Goal: Task Accomplishment & Management: Manage account settings

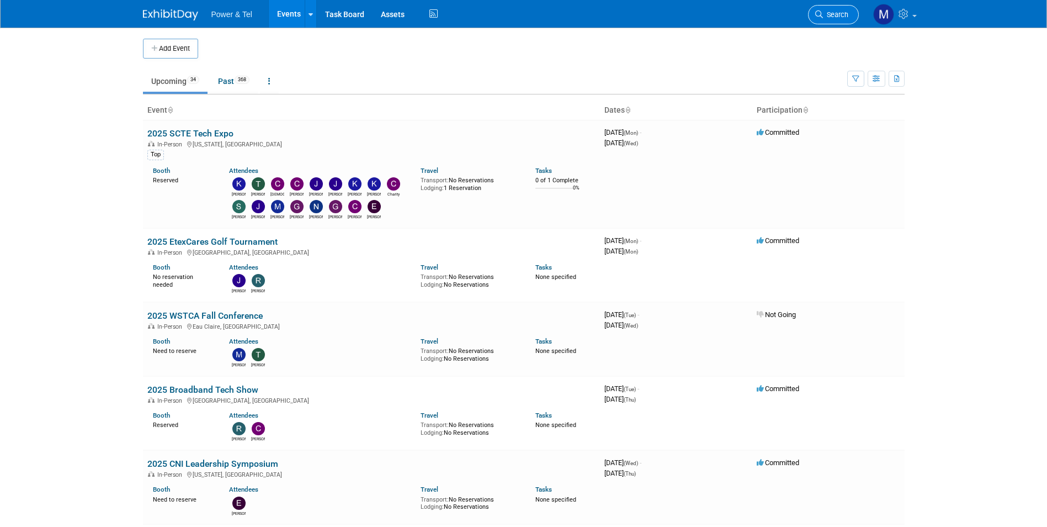
click at [648, 14] on span "Search" at bounding box center [835, 14] width 25 height 8
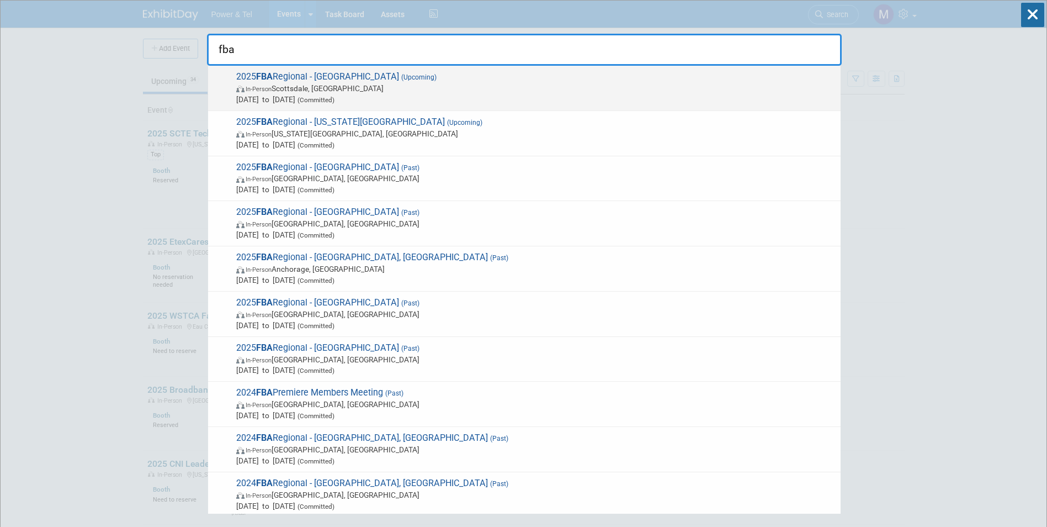
type input "fba"
click at [290, 75] on span "2025 FBA Regional - Scottsdale (Upcoming) In-Person Scottsdale, AZ Oct 16, 2025…" at bounding box center [534, 88] width 602 height 34
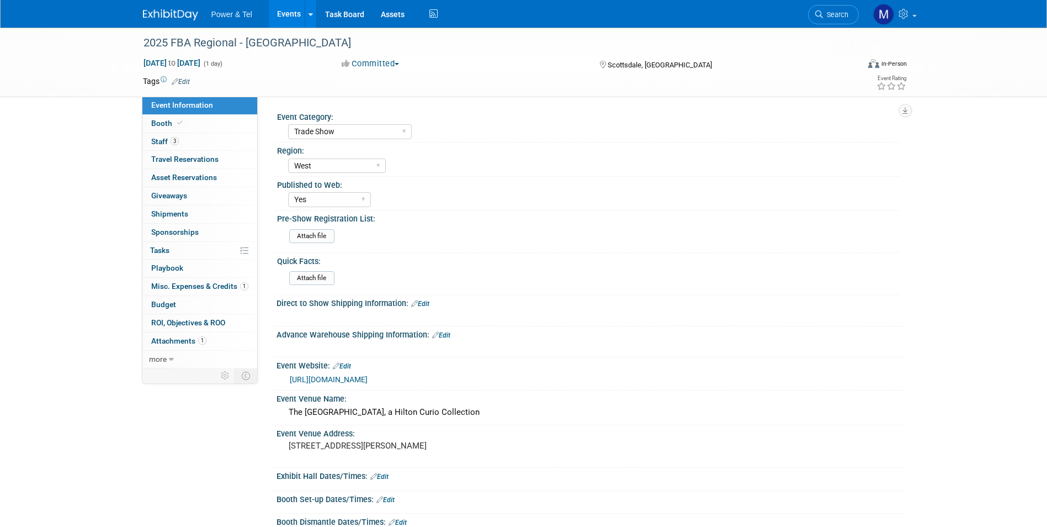
select select "Trade Show"
select select "West"
select select "Yes"
click at [222, 149] on link "3 Staff 3" at bounding box center [199, 142] width 115 height 18
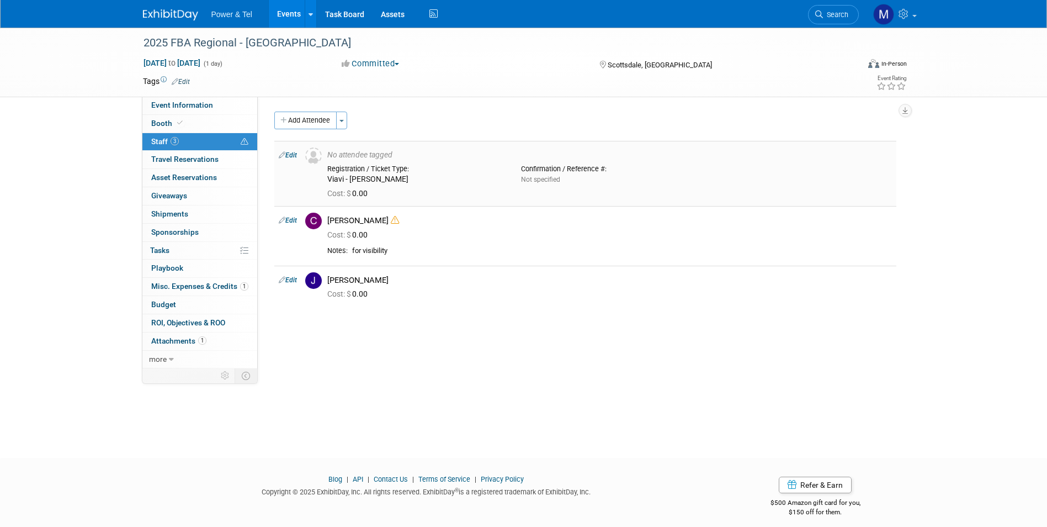
click at [286, 154] on link "Edit" at bounding box center [288, 155] width 18 height 8
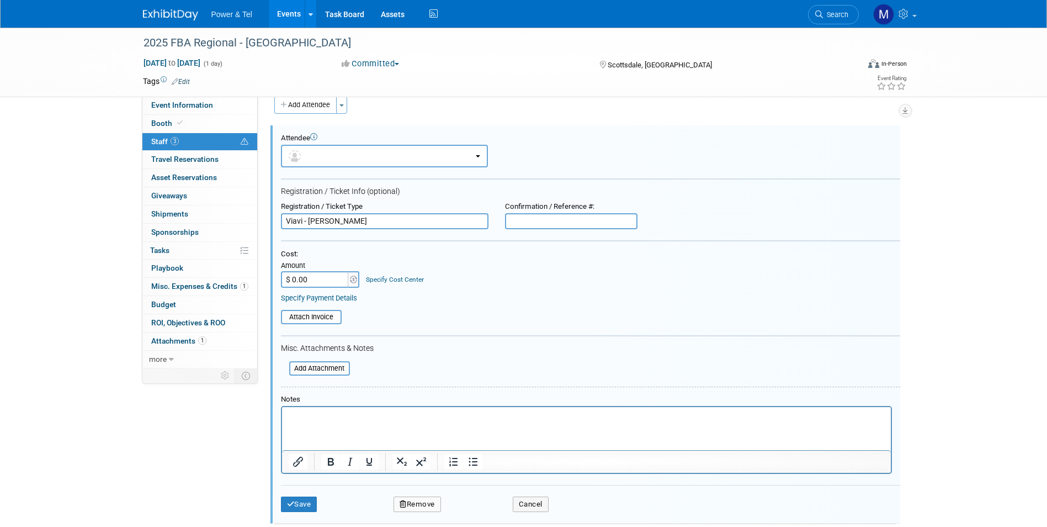
drag, startPoint x: 394, startPoint y: 222, endPoint x: 309, endPoint y: 222, distance: 85.6
click at [309, 222] on input "Viavi - [PERSON_NAME]" at bounding box center [385, 221] width 208 height 17
click at [425, 219] on input "Viavi - [PERSON_NAME]" at bounding box center [385, 221] width 208 height 17
type input "Viavi - [PERSON_NAME]"
click at [295, 503] on button "Save" at bounding box center [299, 503] width 36 height 15
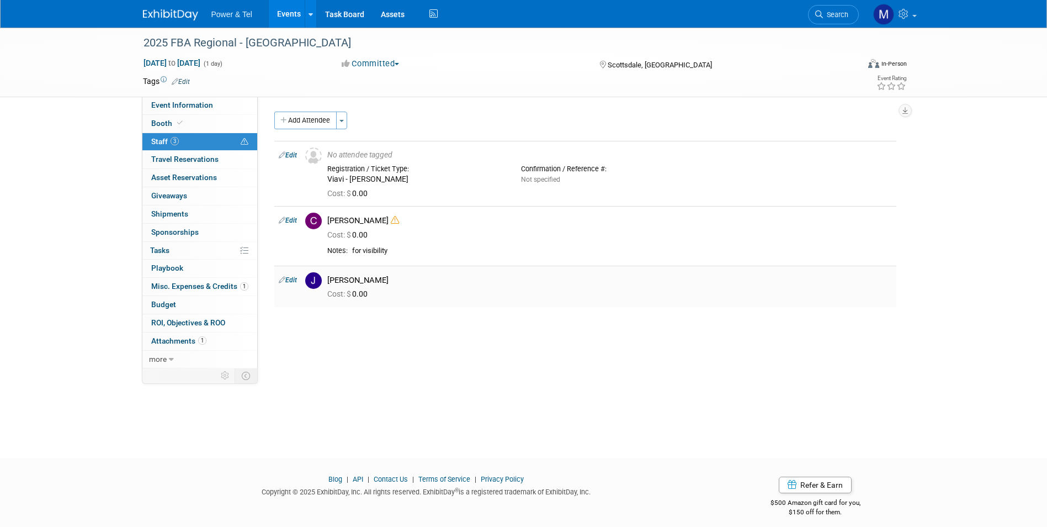
click at [296, 288] on td "Edit" at bounding box center [287, 286] width 26 height 41
click at [284, 277] on icon at bounding box center [282, 280] width 7 height 12
select select "cf4ade75-8d00-4ee1-81c5-acb28086fe21"
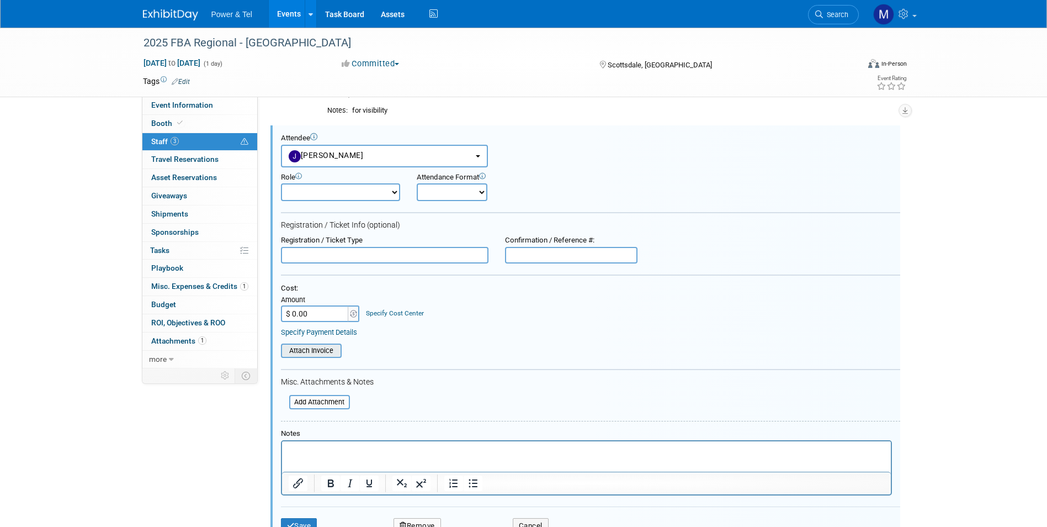
click at [321, 344] on div "Attach Invoice" at bounding box center [311, 350] width 61 height 14
click at [321, 354] on input "file" at bounding box center [274, 350] width 131 height 12
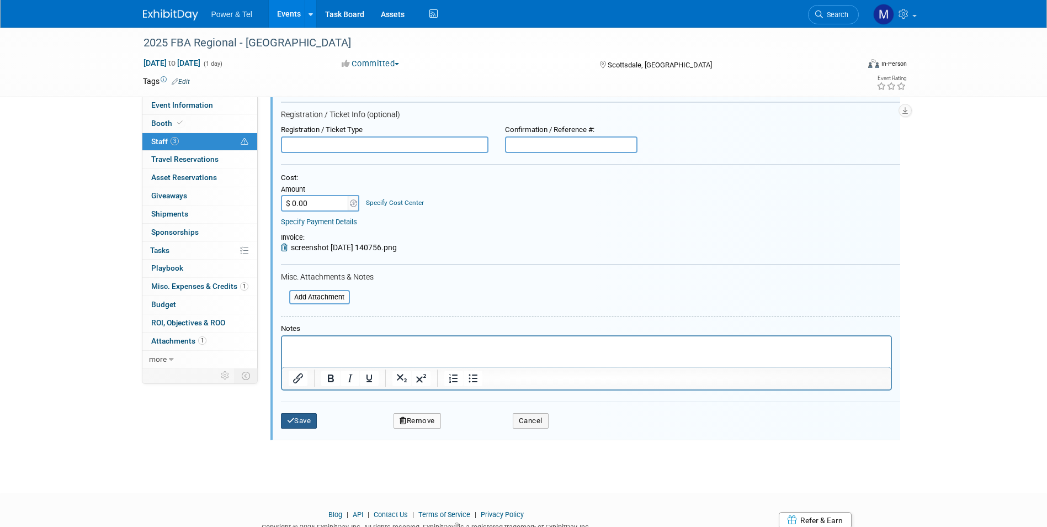
click at [315, 417] on button "Save" at bounding box center [299, 420] width 36 height 15
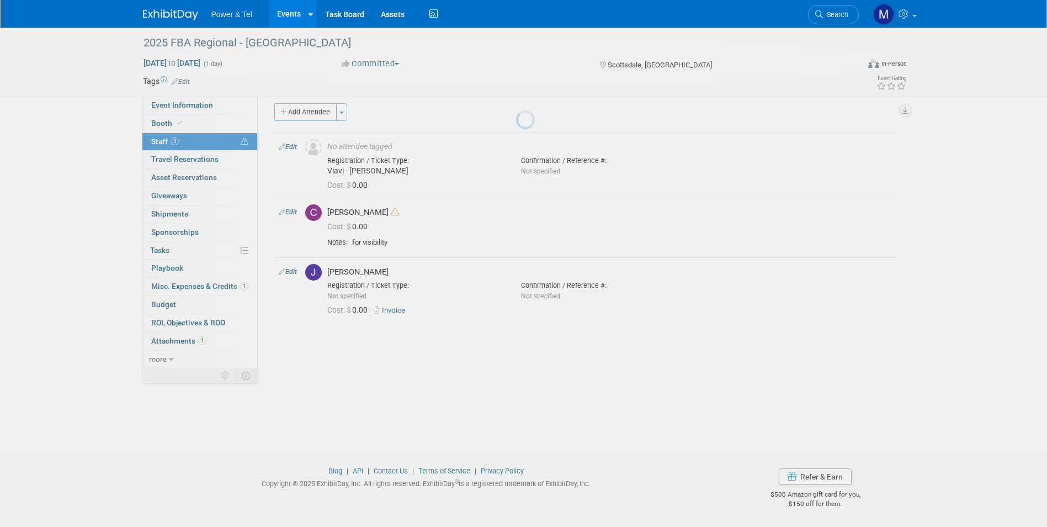
scroll to position [8, 0]
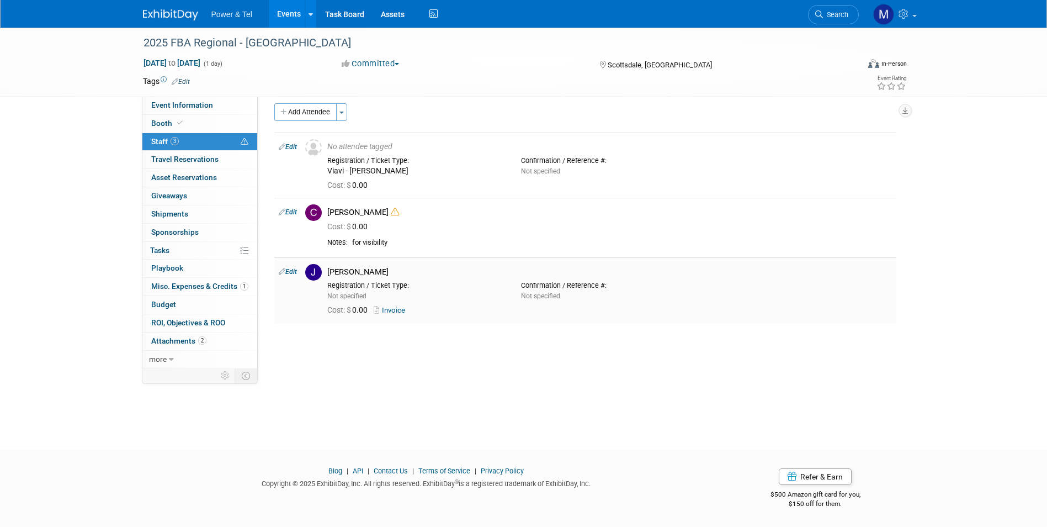
click at [394, 312] on link "Invoice" at bounding box center [392, 310] width 36 height 8
click at [297, 274] on link "Edit" at bounding box center [288, 272] width 18 height 8
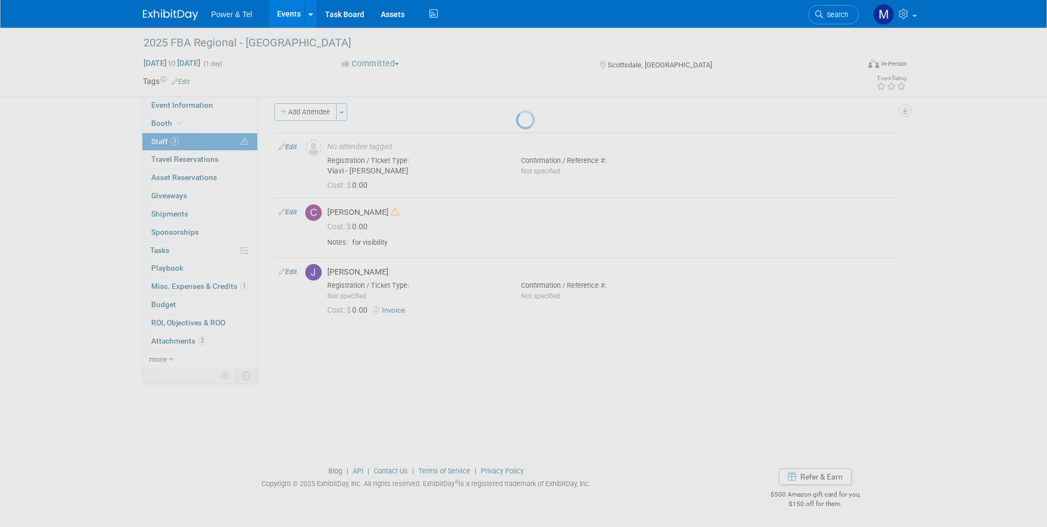
select select "cf4ade75-8d00-4ee1-81c5-acb28086fe21"
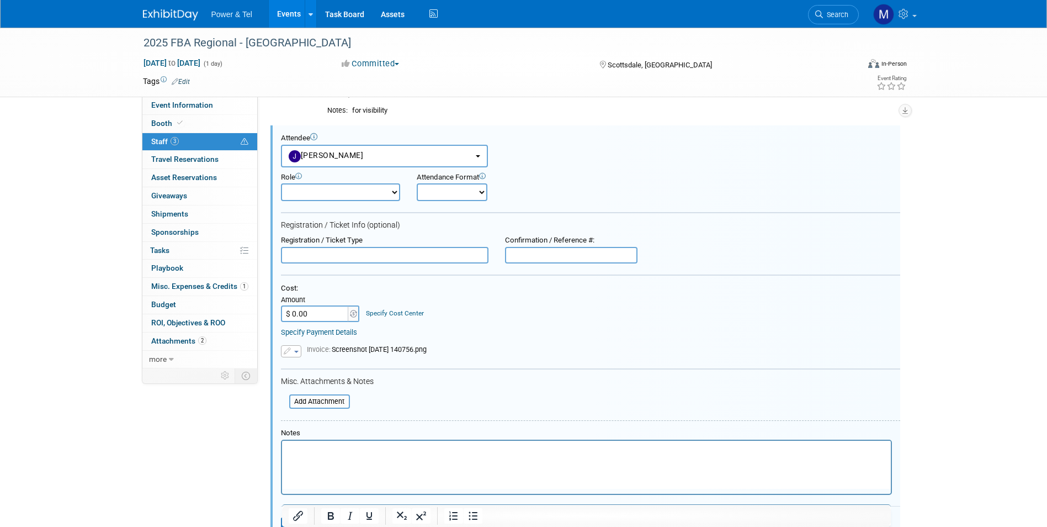
scroll to position [0, 0]
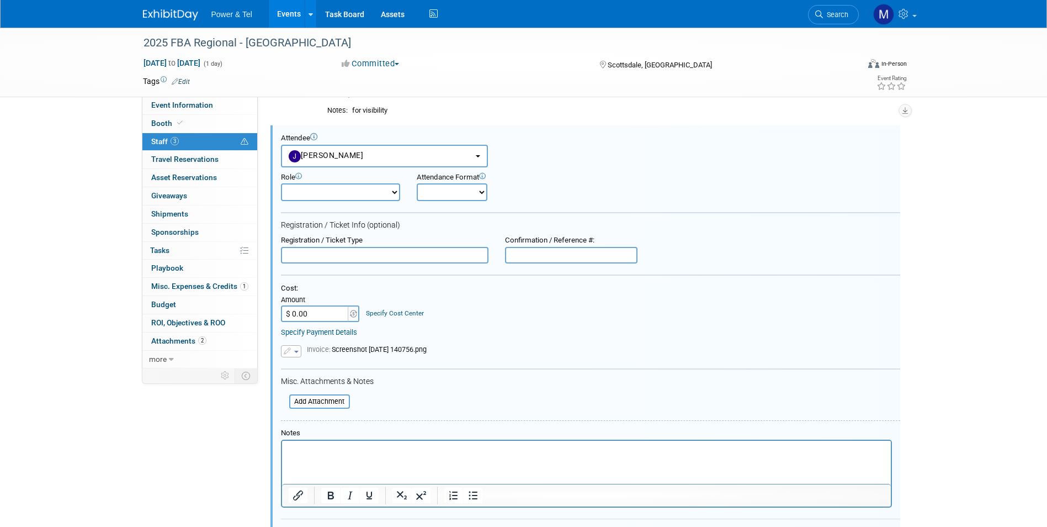
click at [413, 259] on input "text" at bounding box center [385, 255] width 208 height 17
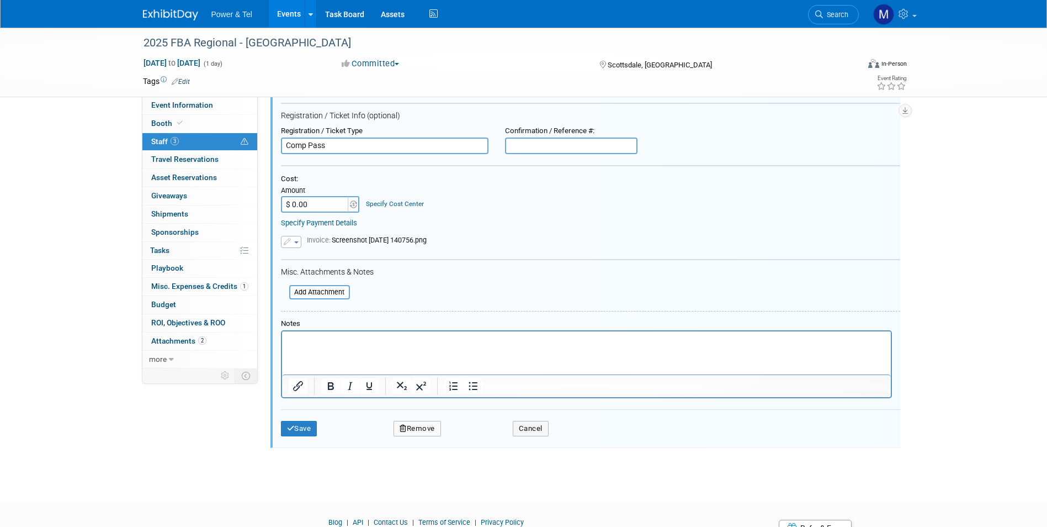
scroll to position [301, 0]
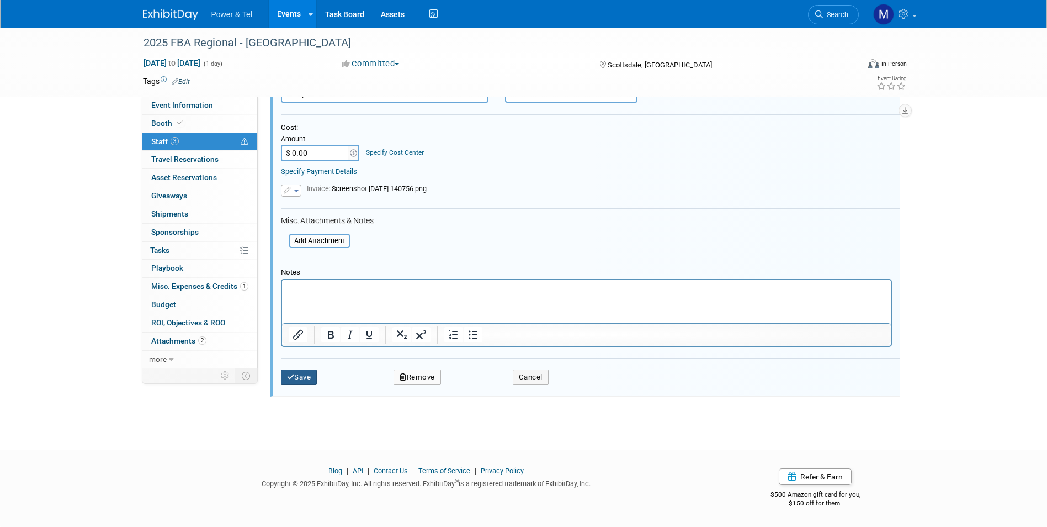
type input "Comp Pass"
drag, startPoint x: 317, startPoint y: 378, endPoint x: 336, endPoint y: 389, distance: 22.3
click at [316, 378] on button "Save" at bounding box center [299, 376] width 36 height 15
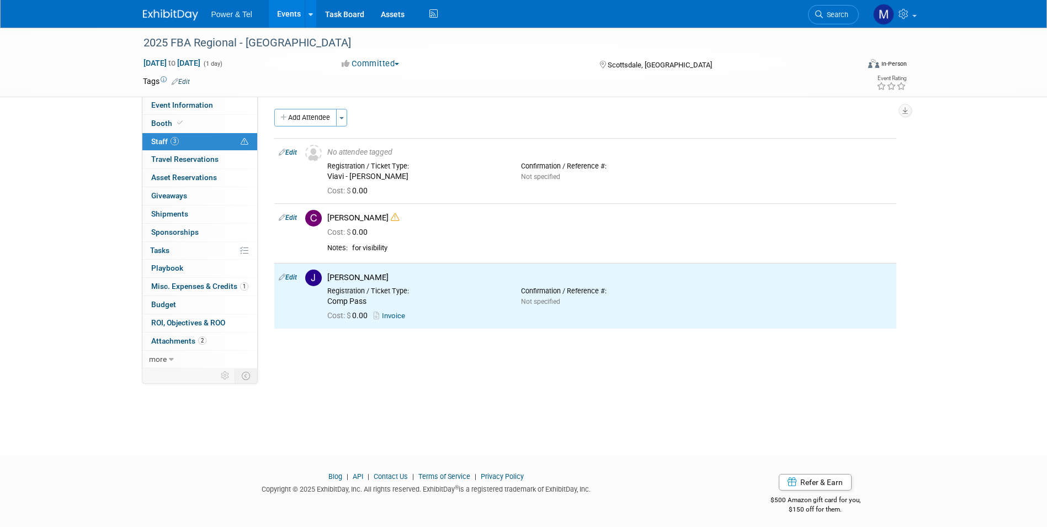
scroll to position [0, 0]
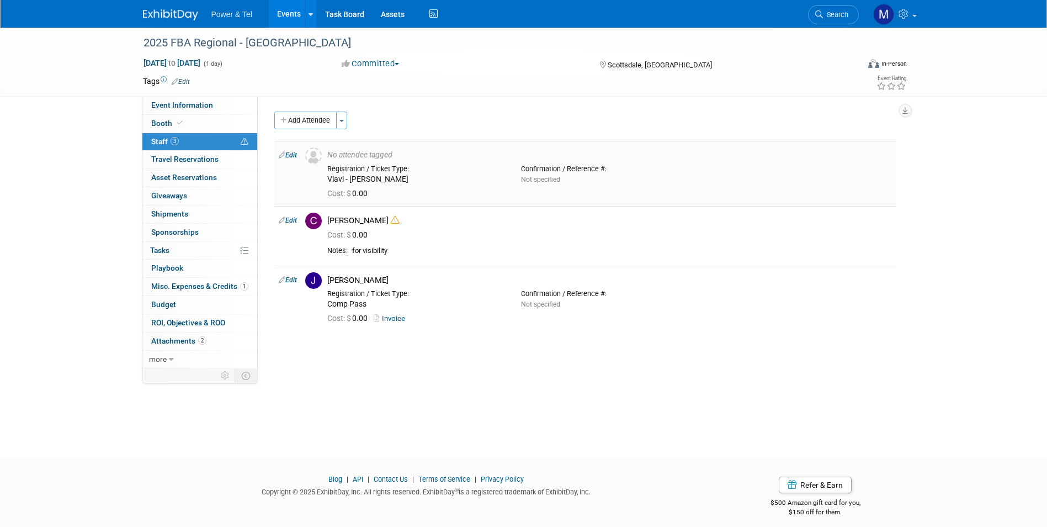
click at [285, 158] on link "Edit" at bounding box center [288, 155] width 18 height 8
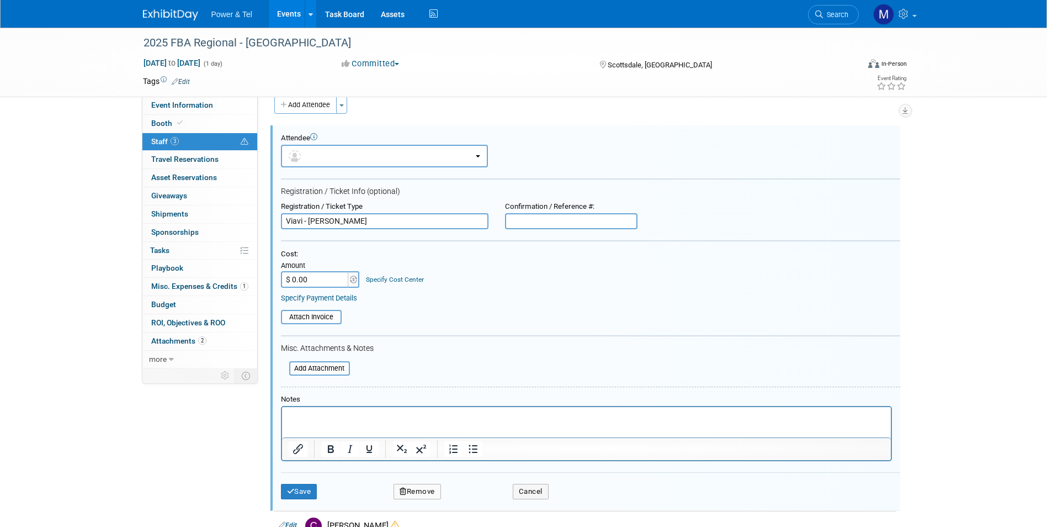
click at [329, 278] on input "$ 0.00" at bounding box center [315, 279] width 69 height 17
click at [453, 227] on input "Viavi - [PERSON_NAME]" at bounding box center [385, 221] width 208 height 17
click at [548, 220] on input "text" at bounding box center [571, 221] width 132 height 17
type input "Comp Pass"
click at [318, 314] on input "file" at bounding box center [274, 317] width 131 height 12
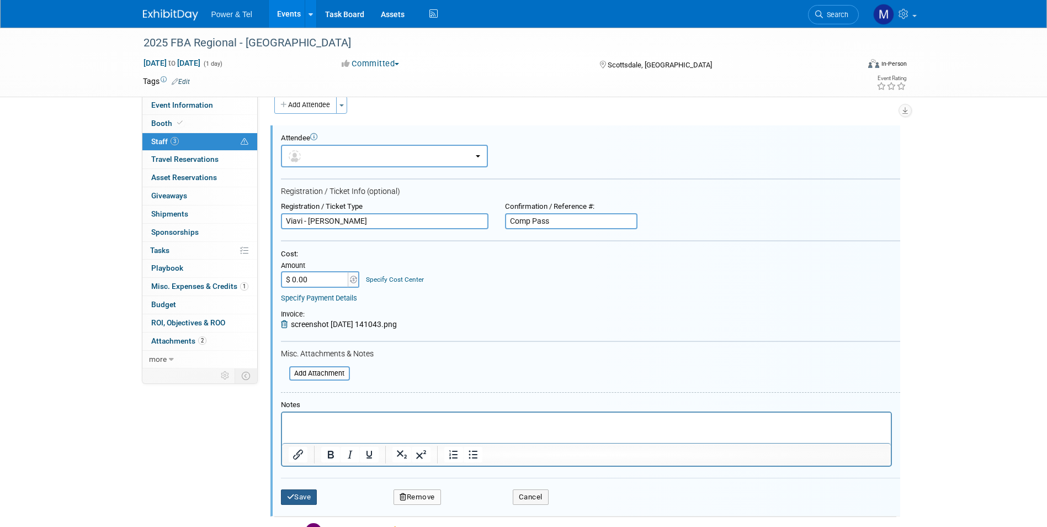
click at [299, 499] on button "Save" at bounding box center [299, 496] width 36 height 15
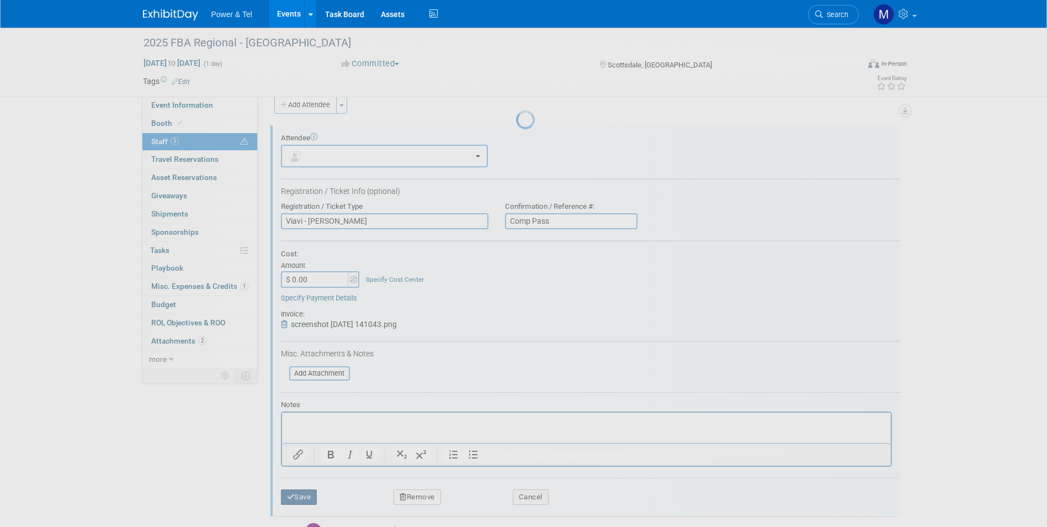
scroll to position [8, 0]
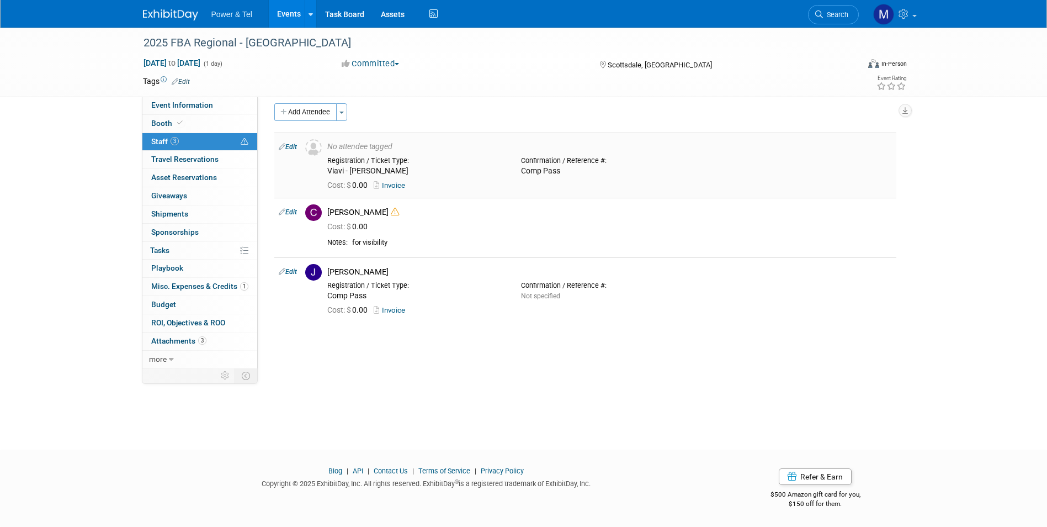
click at [400, 185] on link "Invoice" at bounding box center [392, 185] width 36 height 8
